Goal: Task Accomplishment & Management: Use online tool/utility

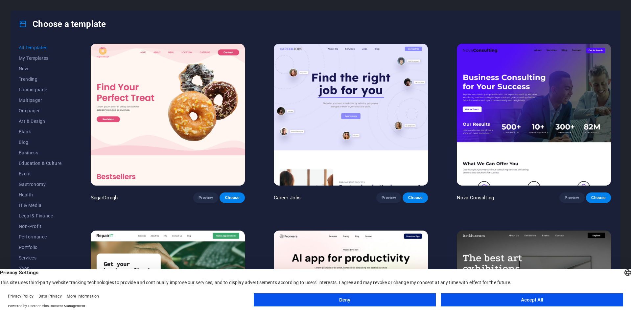
click at [538, 302] on button "Accept All" at bounding box center [532, 299] width 182 height 13
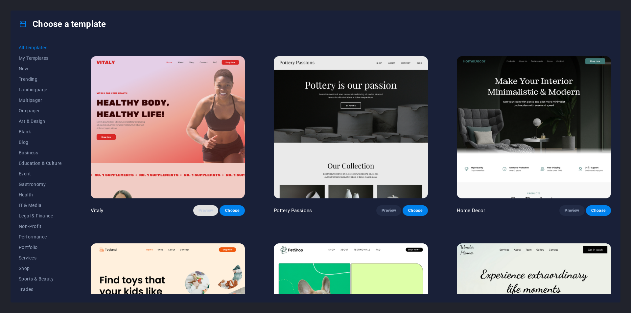
scroll to position [394, 0]
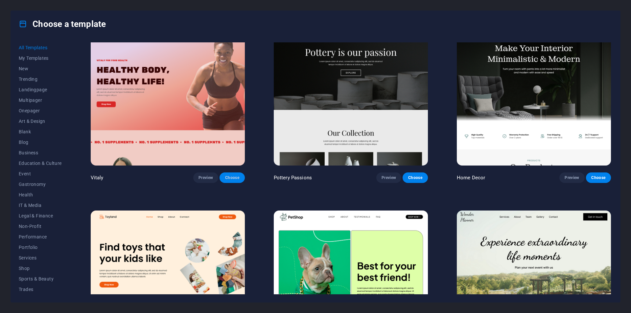
click at [228, 175] on span "Choose" at bounding box center [232, 177] width 14 height 5
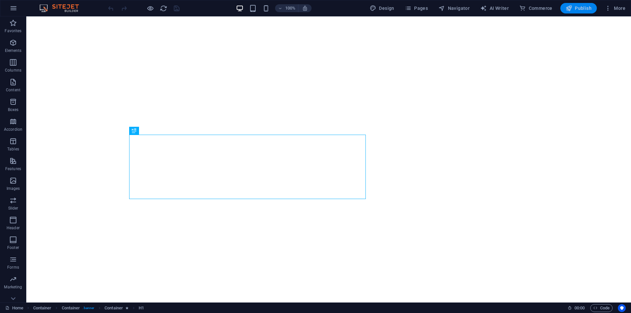
click at [579, 11] on span "Publish" at bounding box center [578, 8] width 26 height 7
